Goal: Task Accomplishment & Management: Manage account settings

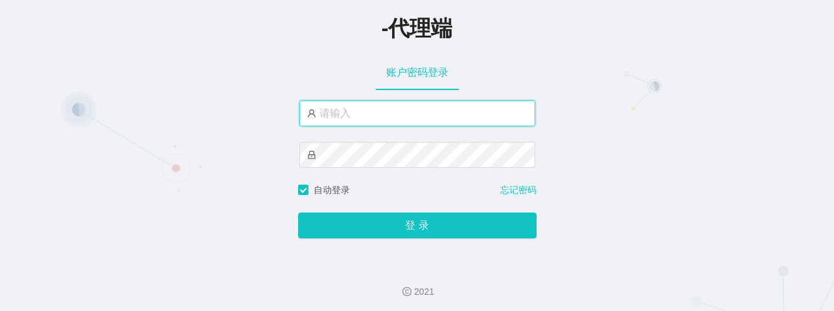
click at [377, 110] on input "text" at bounding box center [418, 113] width 236 height 26
click at [424, 115] on input "text" at bounding box center [418, 113] width 236 height 26
click at [344, 115] on input "text" at bounding box center [418, 113] width 236 height 26
paste input "s"
click at [323, 109] on input "text" at bounding box center [418, 113] width 236 height 26
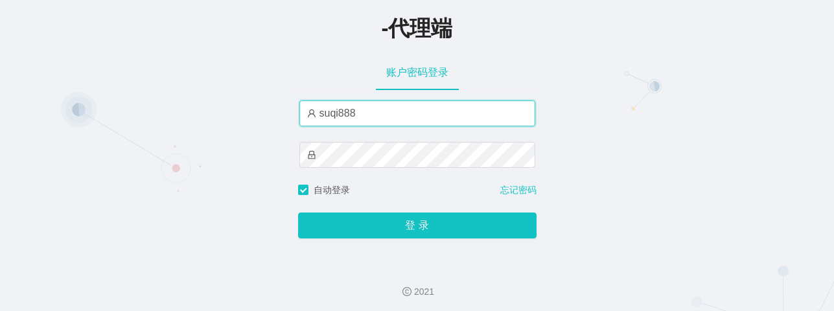
type input "suqi888"
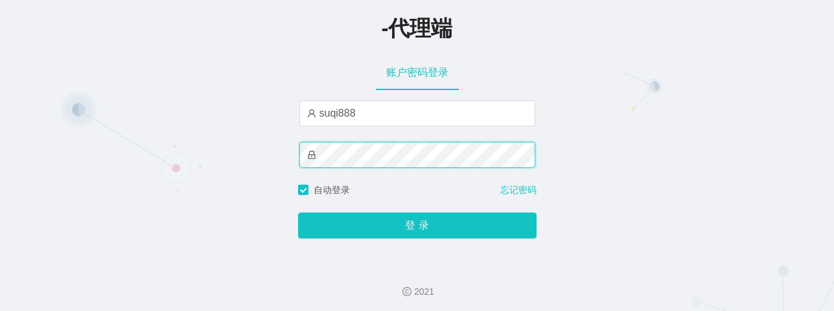
click at [298, 213] on button "登 录" at bounding box center [417, 226] width 239 height 26
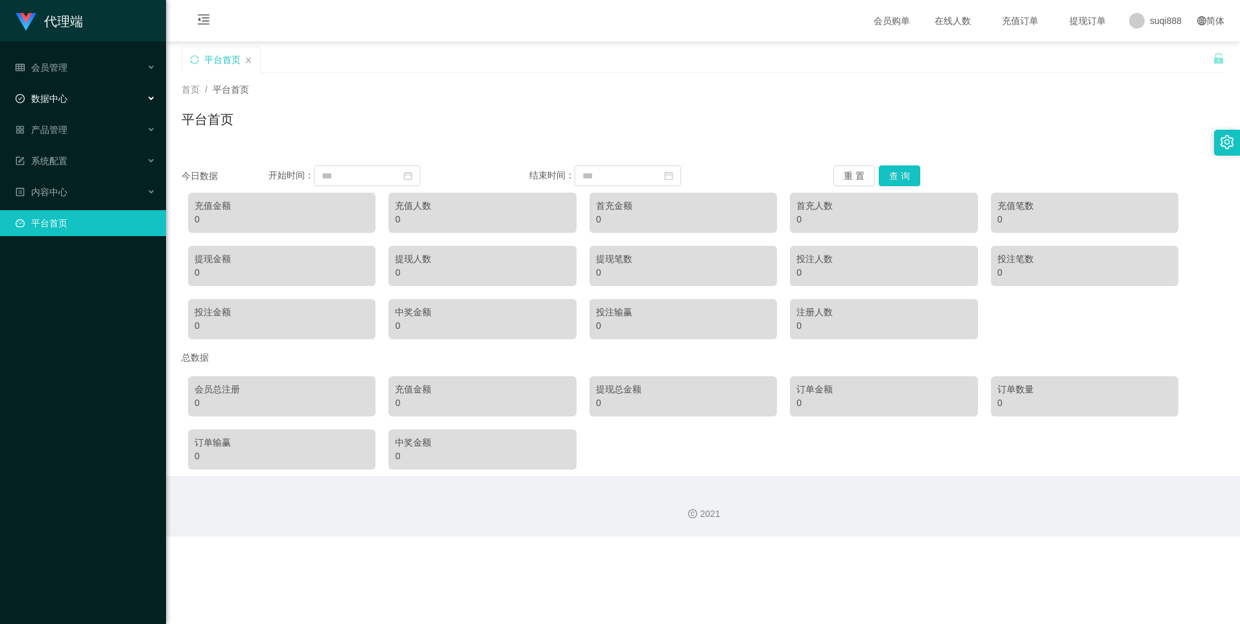
click at [48, 95] on span "数据中心" at bounding box center [42, 98] width 52 height 10
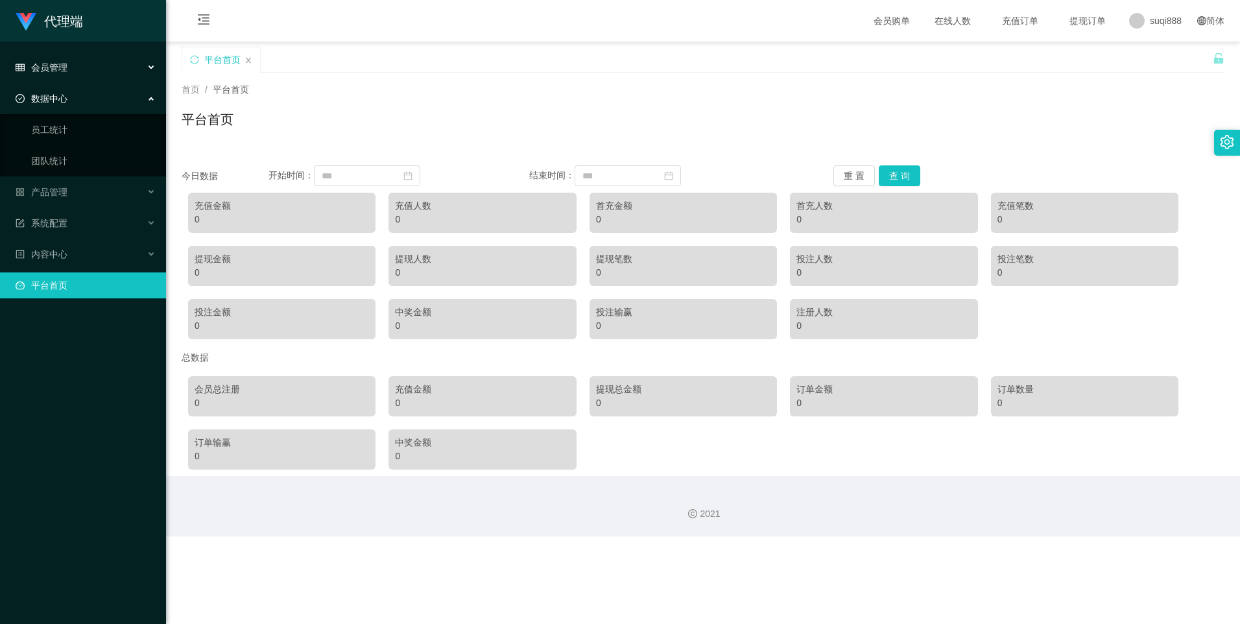
click at [62, 59] on div "会员管理" at bounding box center [83, 67] width 166 height 26
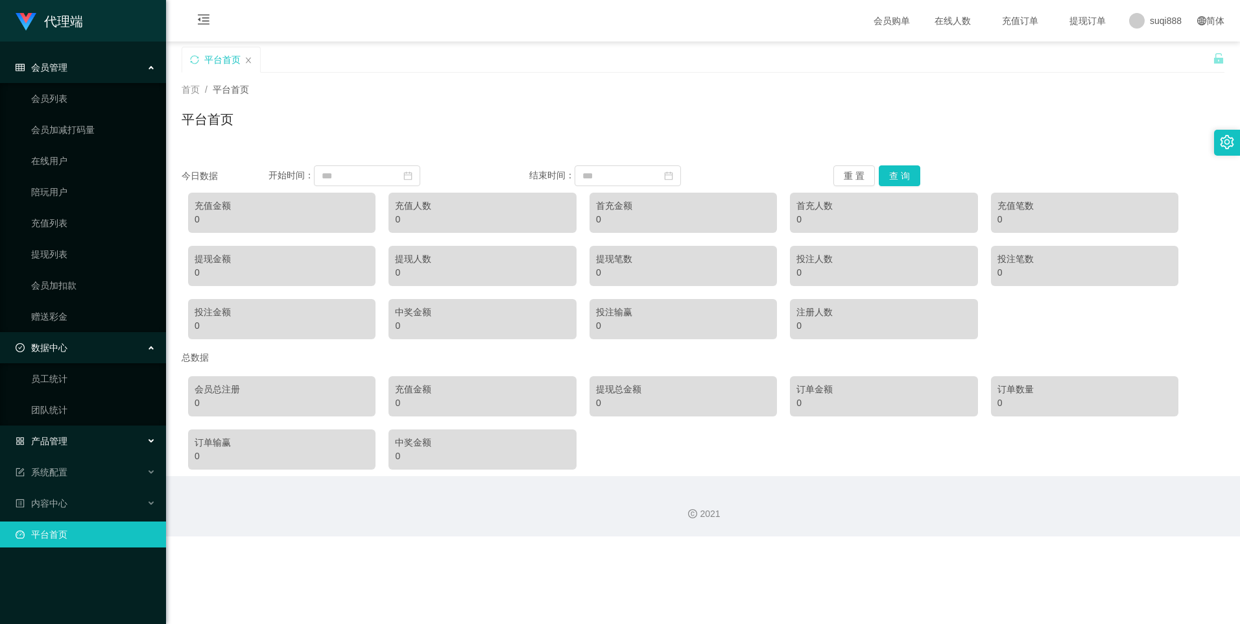
click at [54, 311] on span "产品管理" at bounding box center [42, 441] width 52 height 10
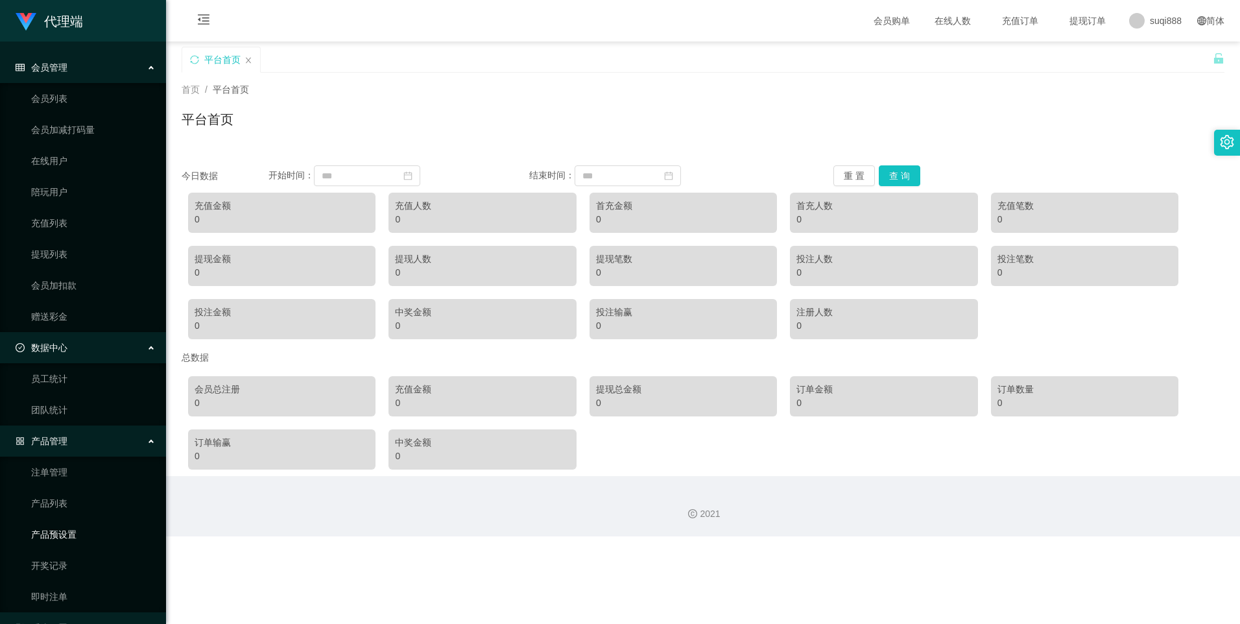
click at [70, 311] on link "产品预设置" at bounding box center [93, 534] width 124 height 26
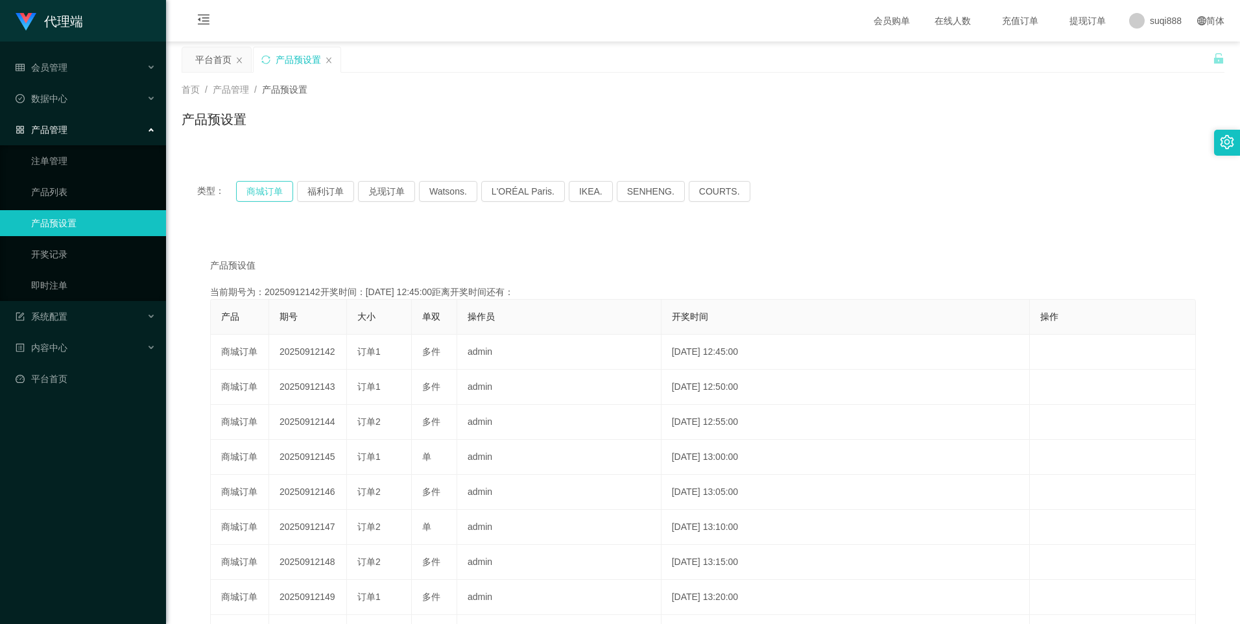
click at [268, 187] on button "商城订单" at bounding box center [264, 191] width 57 height 21
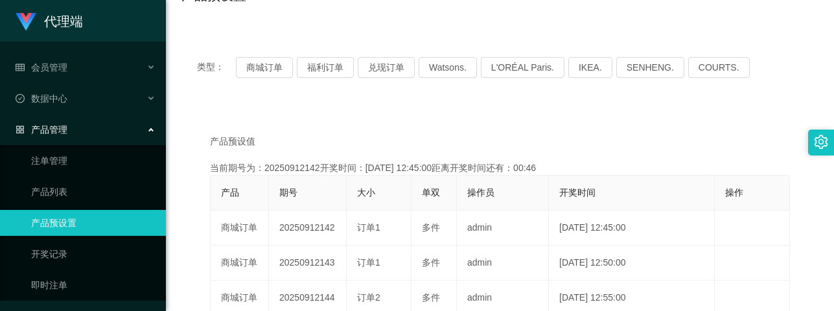
scroll to position [216, 0]
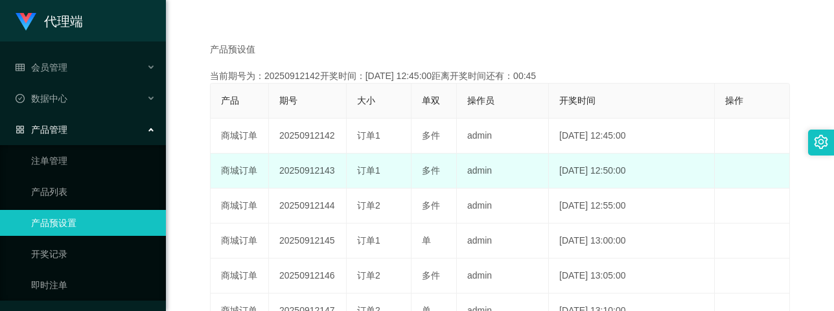
click at [302, 166] on td "20250912143" at bounding box center [308, 171] width 78 height 35
copy td "20250912143"
click at [302, 166] on td "20250912143" at bounding box center [308, 171] width 78 height 35
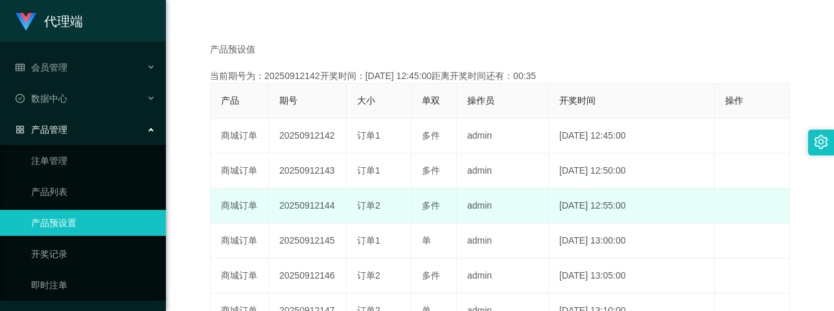
click at [422, 201] on span "多件" at bounding box center [431, 205] width 18 height 10
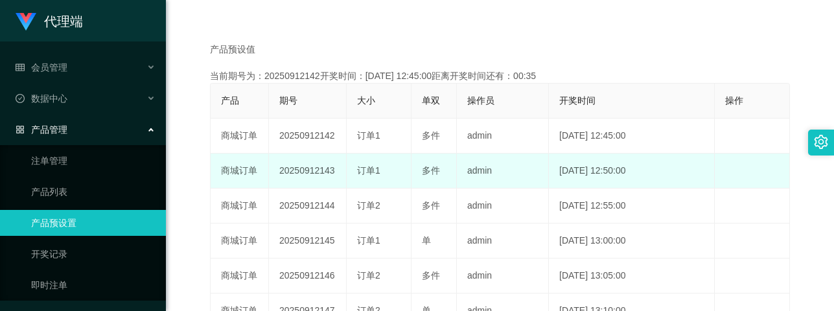
click at [327, 169] on td "20250912143" at bounding box center [308, 171] width 78 height 35
copy td "20250912143"
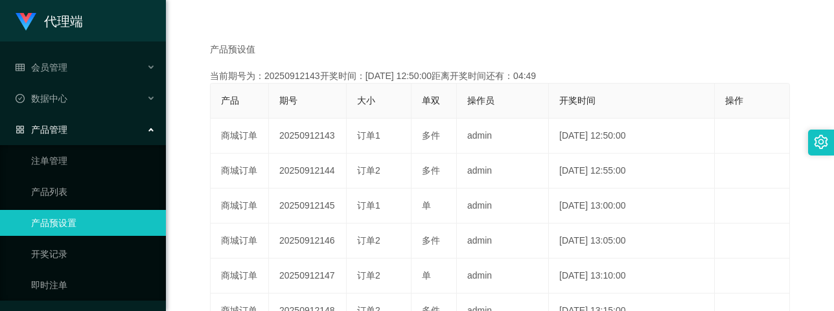
drag, startPoint x: 583, startPoint y: 5, endPoint x: 608, endPoint y: 0, distance: 25.1
click at [585, 4] on div "类型： 商城订单 福利订单 兑现订单 Watsons. L'ORÉAL Paris. IKEA. [GEOGRAPHIC_DATA]. COURTS. 产品预…" at bounding box center [500, 237] width 637 height 576
